Goal: Task Accomplishment & Management: Use online tool/utility

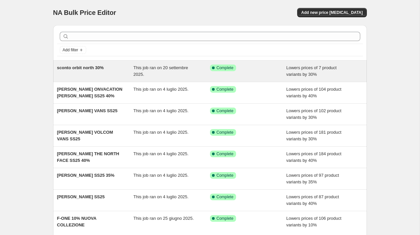
click at [170, 68] on span "This job ran on 20 settembre 2025." at bounding box center [160, 71] width 55 height 12
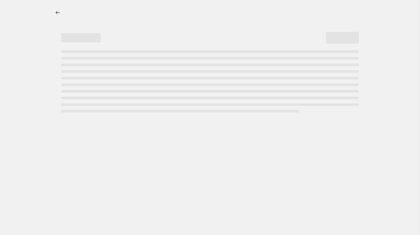
select select "percentage"
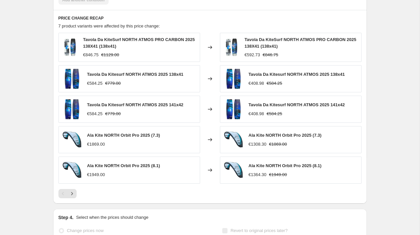
scroll to position [545, 0]
